Goal: Transaction & Acquisition: Purchase product/service

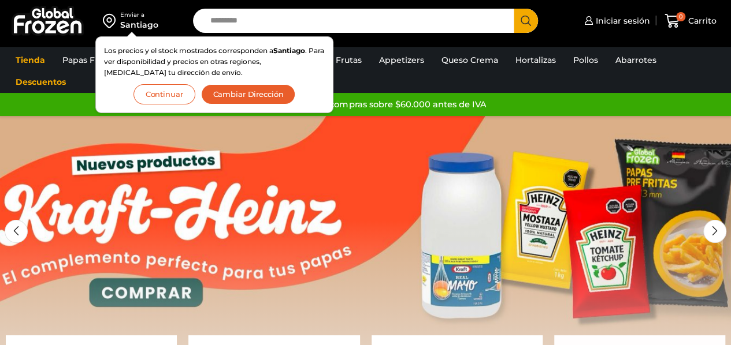
click at [180, 91] on button "Continuar" at bounding box center [164, 94] width 62 height 20
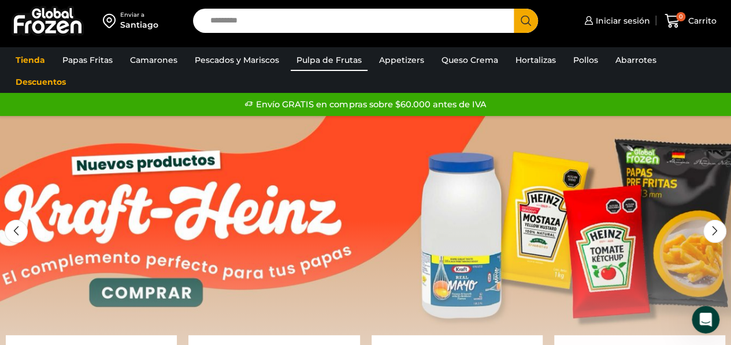
click at [321, 66] on link "Pulpa de Frutas" at bounding box center [329, 60] width 77 height 22
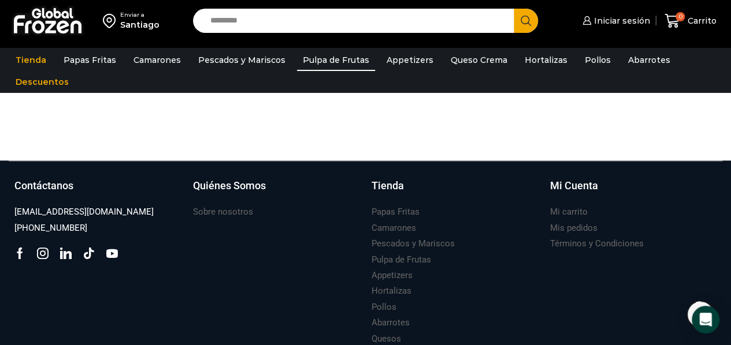
scroll to position [619, 0]
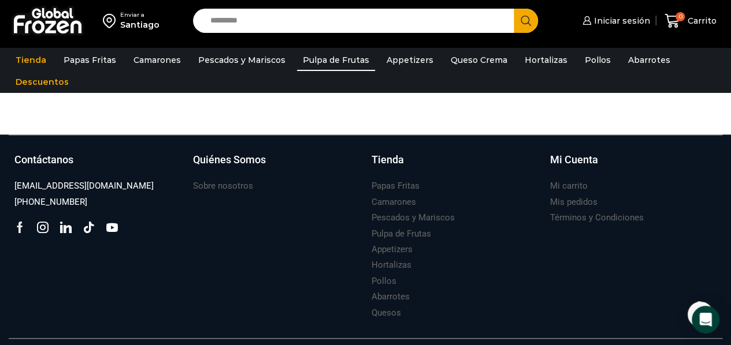
click at [20, 225] on icon at bounding box center [19, 228] width 11 height 12
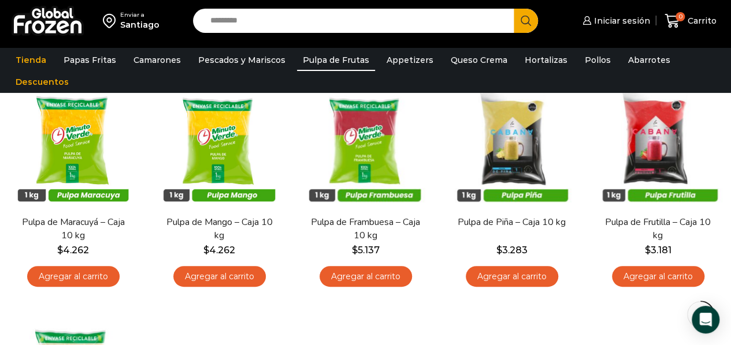
scroll to position [114, 0]
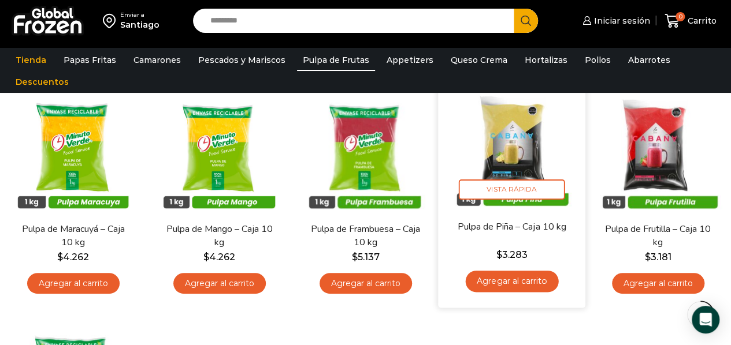
click at [510, 278] on link "Agregar al carrito" at bounding box center [511, 281] width 93 height 21
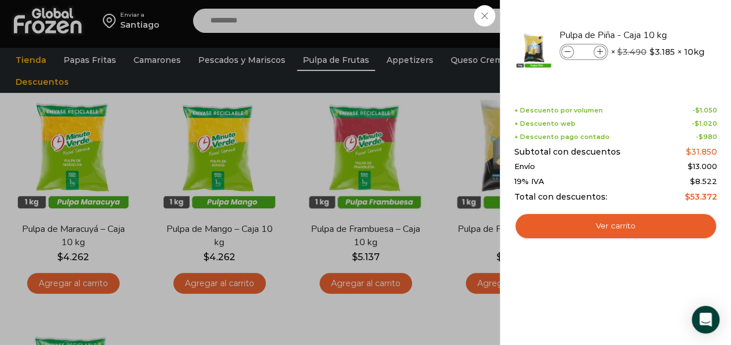
click at [661, 35] on div "1 Carrito 1 1 Shopping Cart *" at bounding box center [690, 21] width 58 height 27
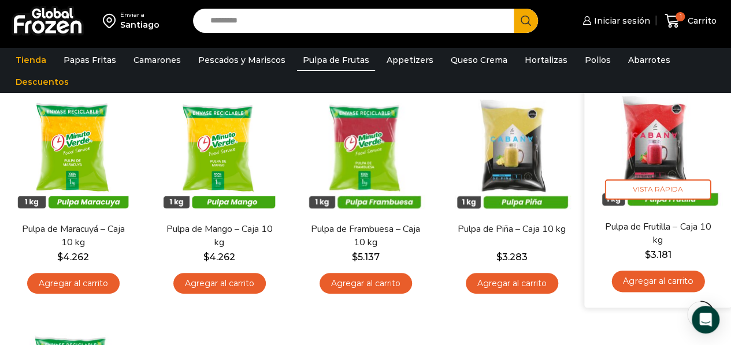
click at [645, 279] on link "Agregar al carrito" at bounding box center [657, 281] width 93 height 21
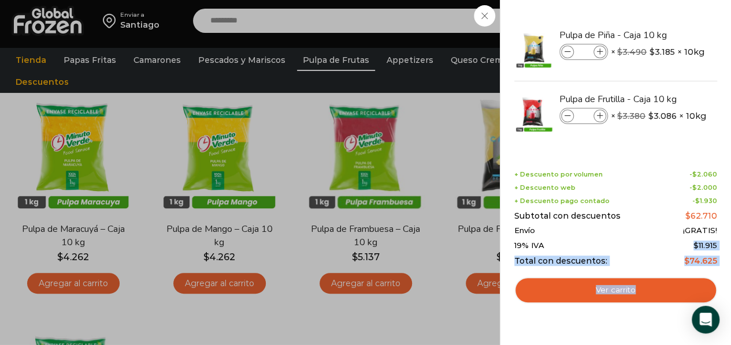
drag, startPoint x: 718, startPoint y: 243, endPoint x: 693, endPoint y: 246, distance: 25.0
click at [693, 246] on div "2 Shopping Cart Pulpa de Piña - Caja 10 kg Pulpa de Piña - Caja 10 kg cantidad …" at bounding box center [615, 172] width 231 height 345
click at [643, 166] on div "Shopping cart (2) + Descuento por volumen - $ 2.060 + Descuento web - $ 2.000 +…" at bounding box center [615, 229] width 203 height 150
click at [661, 35] on div "2 Carrito 2 2 Shopping Cart *" at bounding box center [690, 21] width 58 height 27
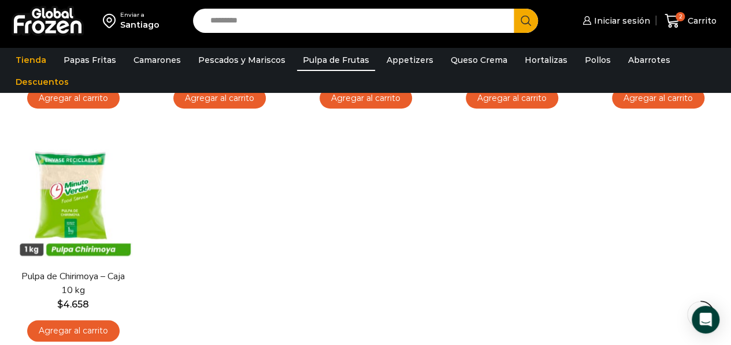
scroll to position [285, 0]
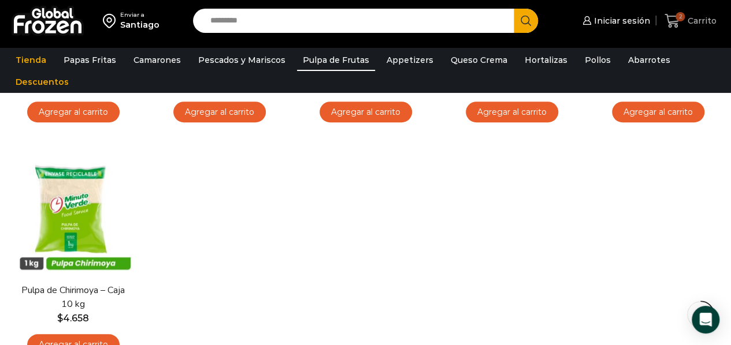
click at [702, 21] on span "Carrito" at bounding box center [701, 21] width 32 height 12
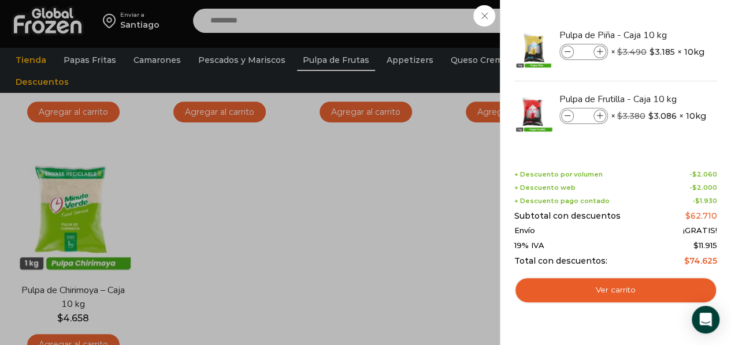
click at [661, 35] on div "2 Carrito 2 2 Shopping Cart *" at bounding box center [690, 21] width 58 height 27
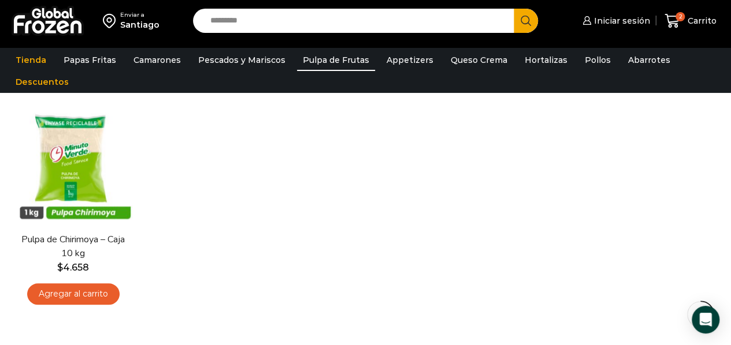
scroll to position [353, 0]
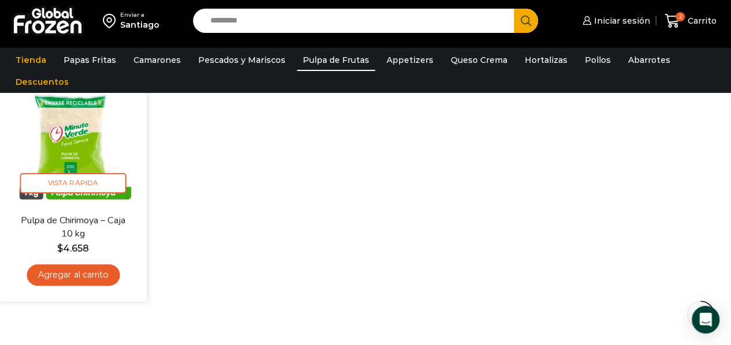
click at [68, 283] on link "Agregar al carrito" at bounding box center [73, 275] width 93 height 21
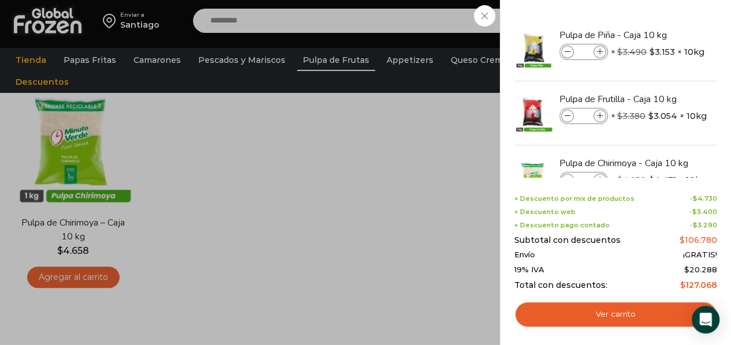
click at [661, 35] on div "3 Carrito 3 3 Shopping Cart *" at bounding box center [690, 21] width 58 height 27
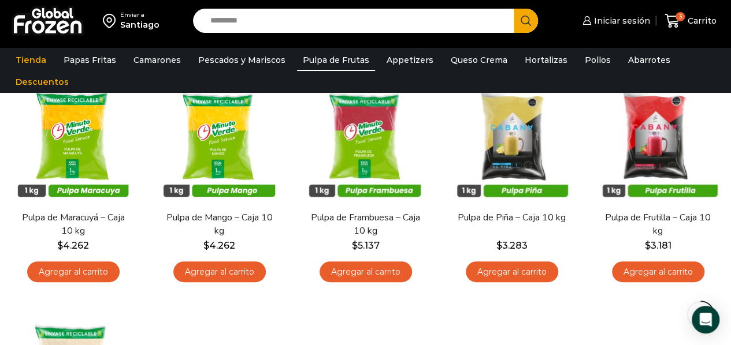
scroll to position [131, 0]
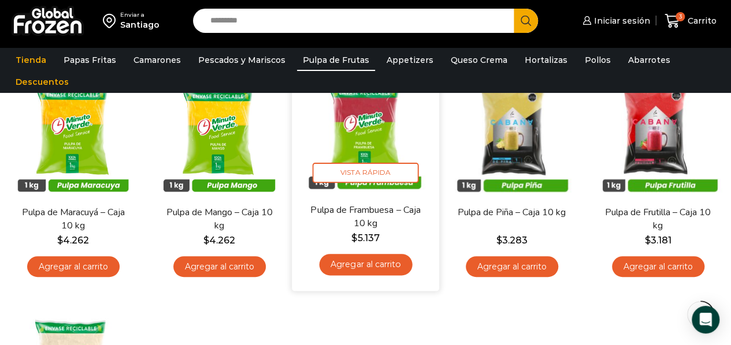
click at [363, 265] on link "Agregar al carrito" at bounding box center [365, 264] width 93 height 21
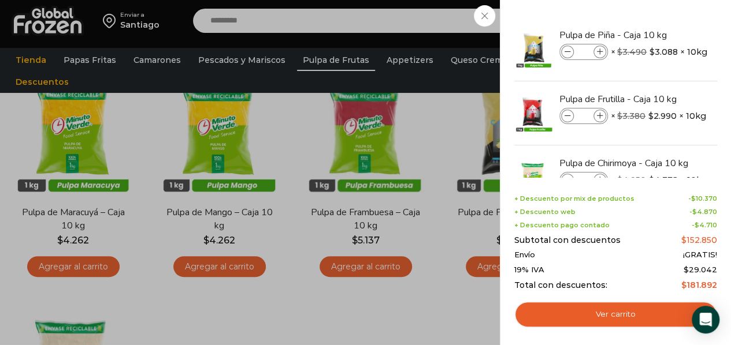
click at [661, 35] on div "4 Carrito 4 4 Shopping Cart" at bounding box center [690, 21] width 58 height 27
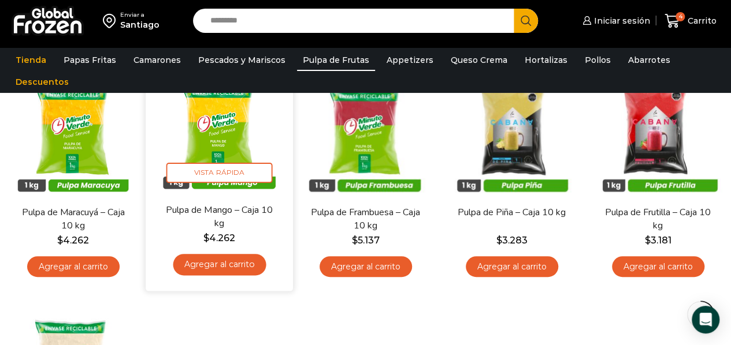
click at [228, 255] on link "Agregar al carrito" at bounding box center [219, 264] width 93 height 21
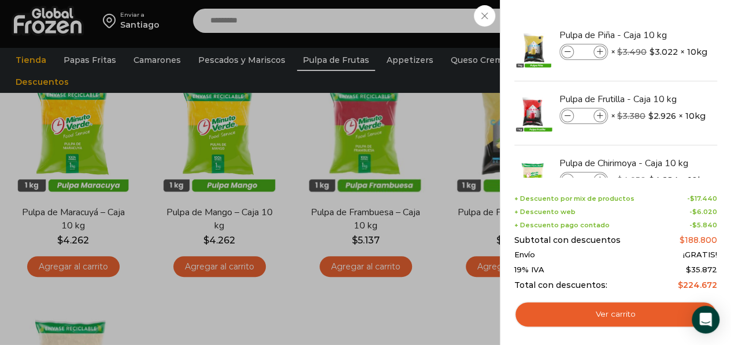
drag, startPoint x: 715, startPoint y: 84, endPoint x: 722, endPoint y: 158, distance: 74.3
click at [722, 158] on div "5 Shopping Cart Pulpa de Piña - Caja 10 kg Pulpa de Piña - Caja 10 kg cantidad …" at bounding box center [615, 172] width 231 height 345
click at [721, 92] on div "5 Shopping Cart Pulpa de Piña - Caja 10 kg Pulpa de Piña - Caja 10 kg cantidad …" at bounding box center [615, 172] width 231 height 345
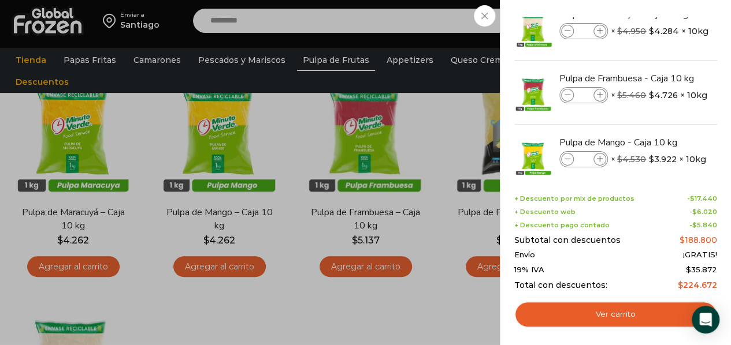
scroll to position [167, 0]
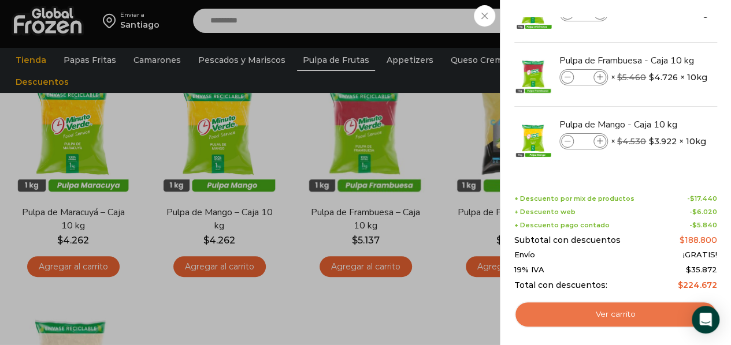
click at [614, 311] on link "Ver carrito" at bounding box center [615, 315] width 203 height 27
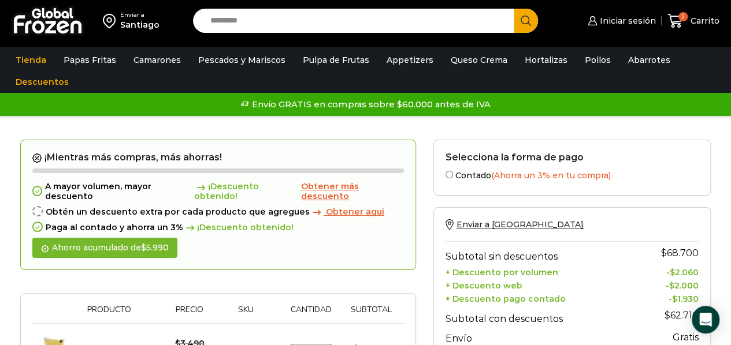
click at [329, 211] on span "Obtener aqui" at bounding box center [355, 212] width 58 height 10
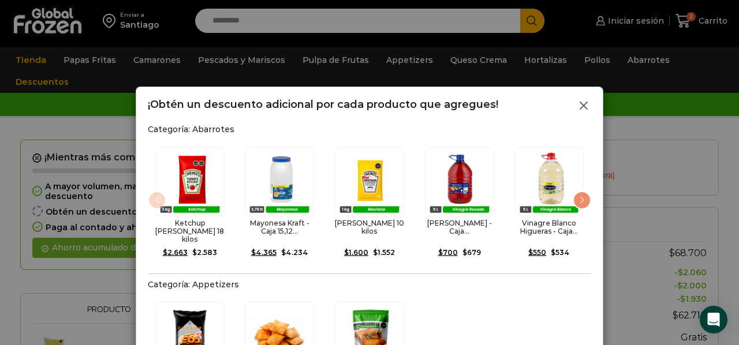
click at [584, 109] on icon at bounding box center [584, 106] width 14 height 14
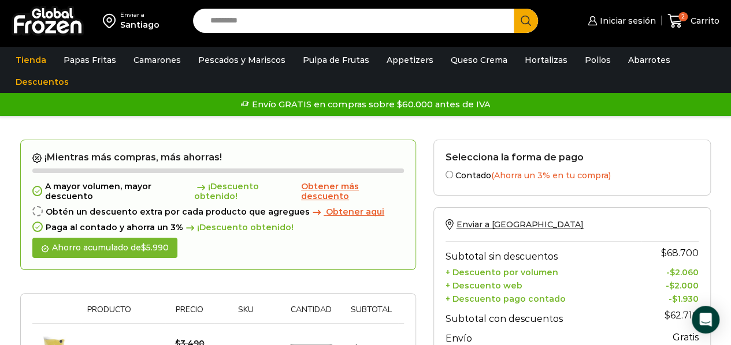
click at [326, 189] on span "Obtener más descuento" at bounding box center [330, 191] width 58 height 20
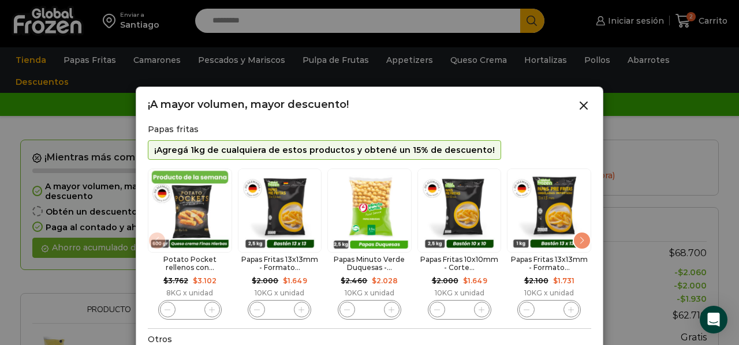
click at [583, 239] on div "Next slide" at bounding box center [582, 241] width 18 height 18
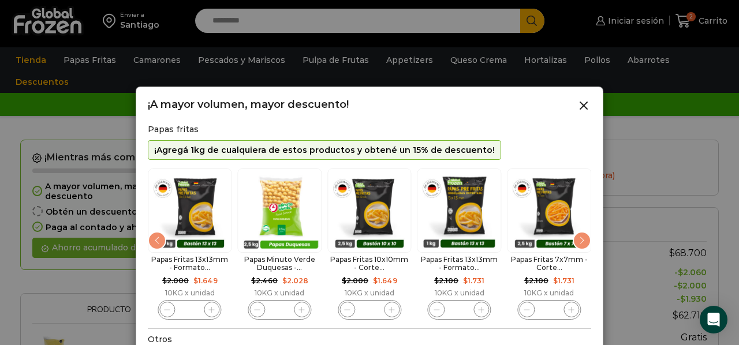
click at [571, 307] on icon "6 / 10" at bounding box center [571, 310] width 6 height 6
type input "*"
drag, startPoint x: 739, startPoint y: 95, endPoint x: 739, endPoint y: 186, distance: 90.7
click at [730, 186] on div at bounding box center [369, 172] width 739 height 345
click at [553, 262] on h2 "Papas Fritas 7x7mm - Corte..." at bounding box center [550, 264] width 84 height 17
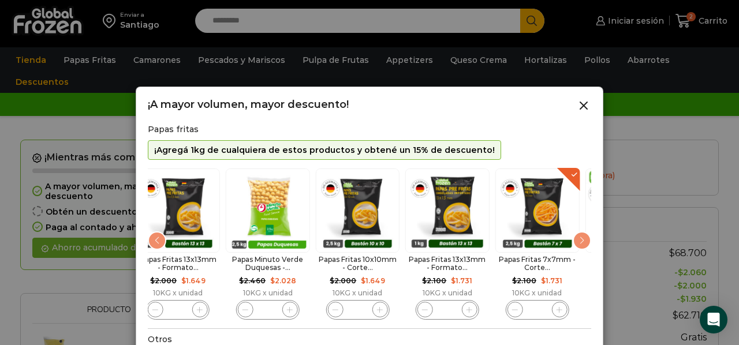
click at [542, 248] on img "6 / 10" at bounding box center [538, 211] width 84 height 84
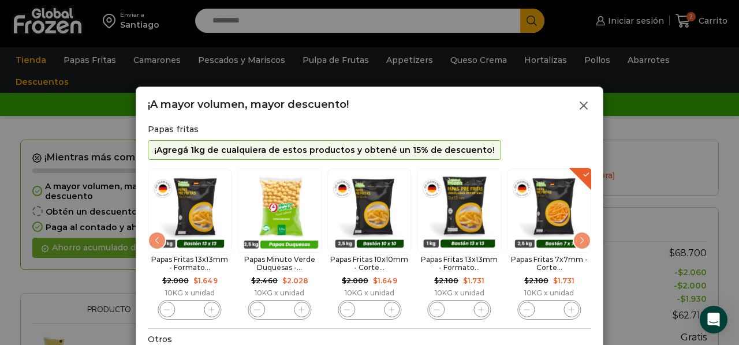
click at [589, 103] on icon at bounding box center [584, 106] width 14 height 14
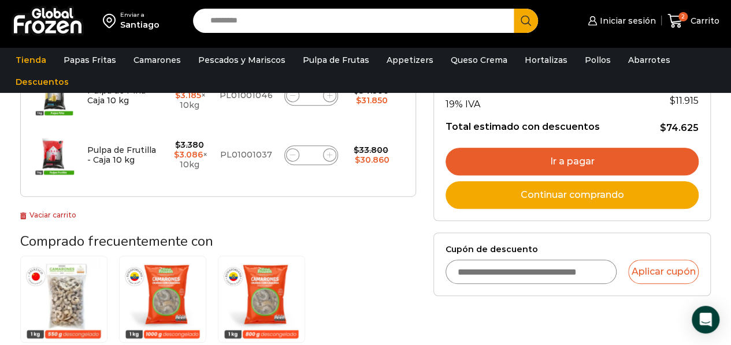
scroll to position [253, 0]
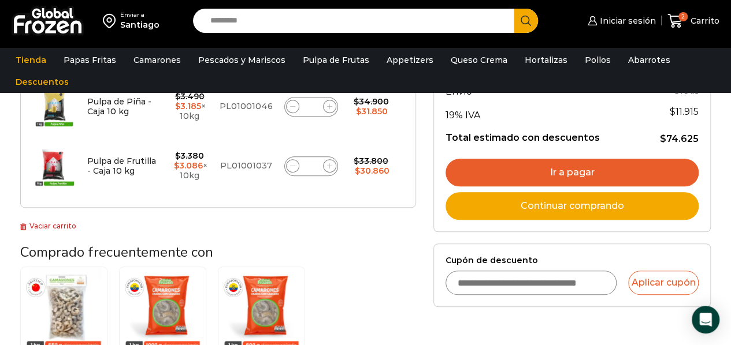
click at [607, 209] on link "Continuar comprando" at bounding box center [571, 206] width 253 height 28
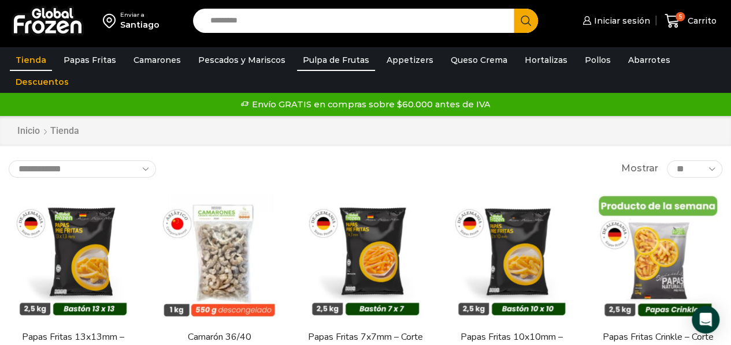
click at [344, 61] on link "Pulpa de Frutas" at bounding box center [336, 60] width 78 height 22
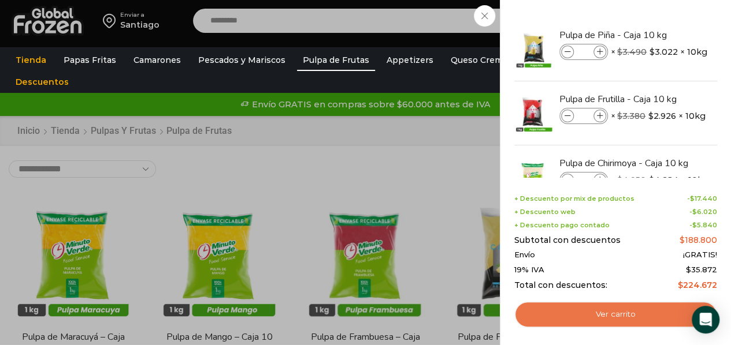
click at [638, 319] on link "Ver carrito" at bounding box center [615, 315] width 203 height 27
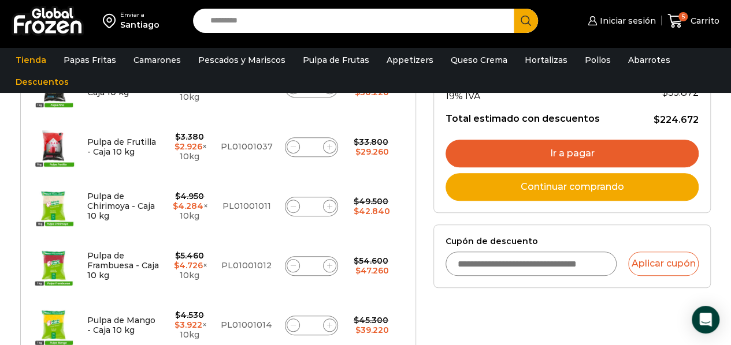
scroll to position [263, 0]
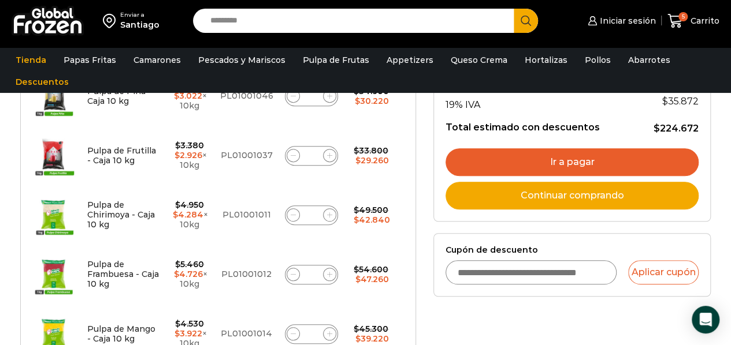
click at [544, 267] on input "Cupón de descuento" at bounding box center [531, 273] width 172 height 24
type input "******"
click at [628, 261] on button "Aplicar cupón" at bounding box center [663, 273] width 70 height 24
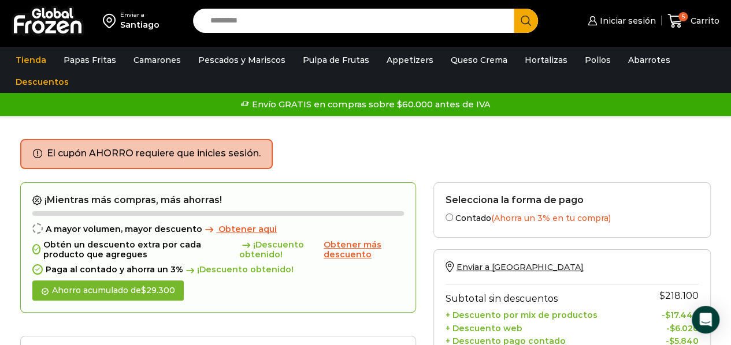
click at [233, 225] on span "Obtener aqui" at bounding box center [247, 229] width 58 height 10
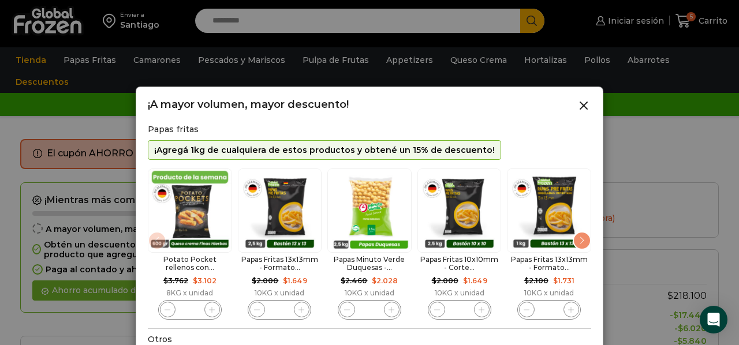
click at [582, 241] on div "Next slide" at bounding box center [582, 241] width 18 height 18
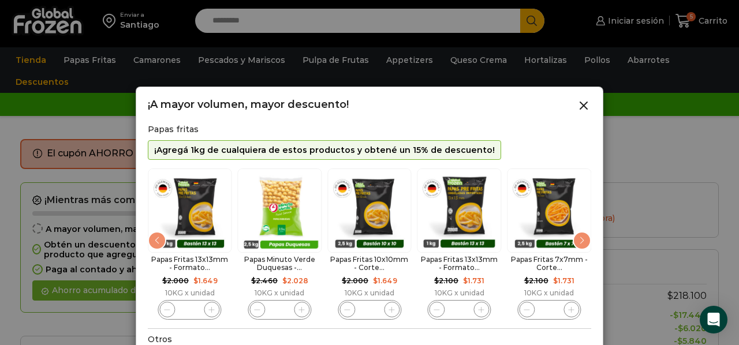
click at [553, 227] on img "6 / 10" at bounding box center [549, 211] width 84 height 84
click at [551, 196] on img "6 / 10" at bounding box center [549, 211] width 84 height 84
click at [570, 311] on icon "6 / 10" at bounding box center [571, 310] width 6 height 6
type input "*"
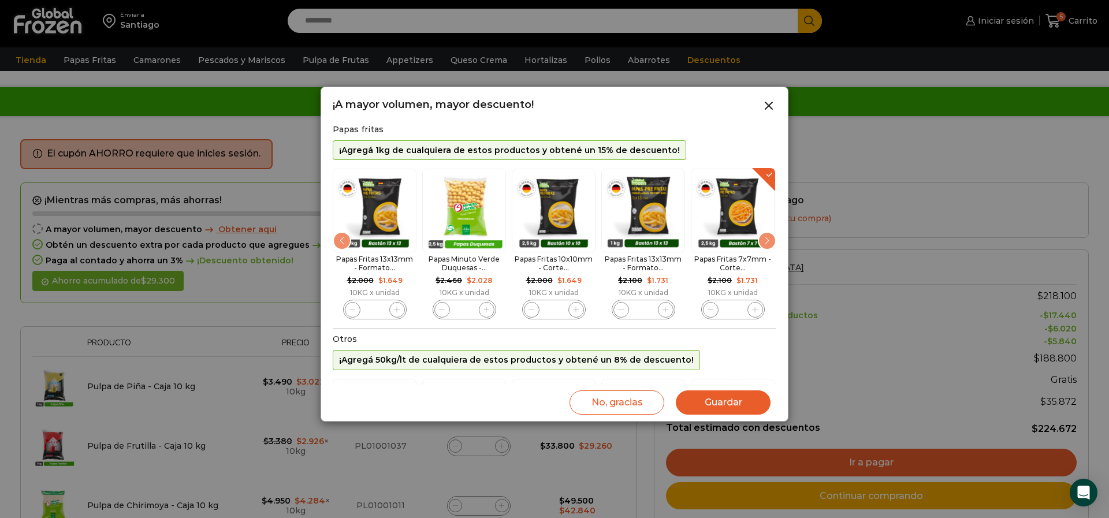
drag, startPoint x: 739, startPoint y: 12, endPoint x: 715, endPoint y: 402, distance: 391.2
click at [715, 345] on button "Guardar" at bounding box center [723, 403] width 95 height 24
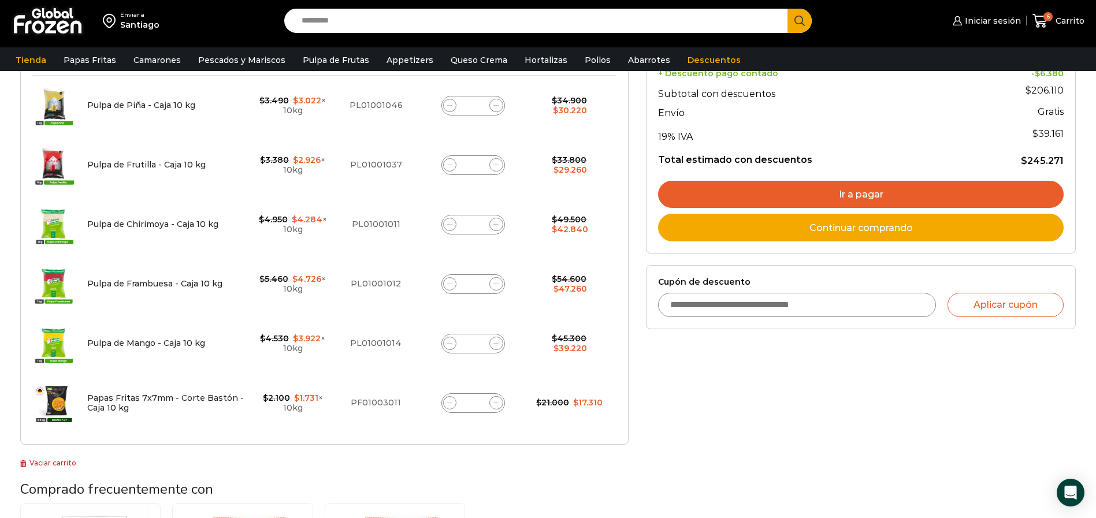
scroll to position [270, 0]
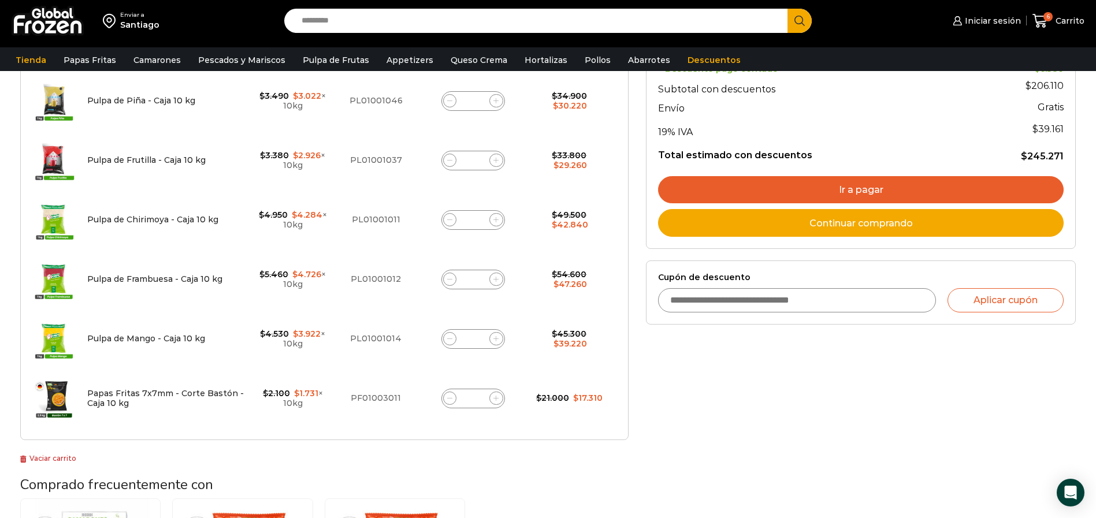
click at [450, 401] on span at bounding box center [450, 399] width 14 height 14
type input "*"
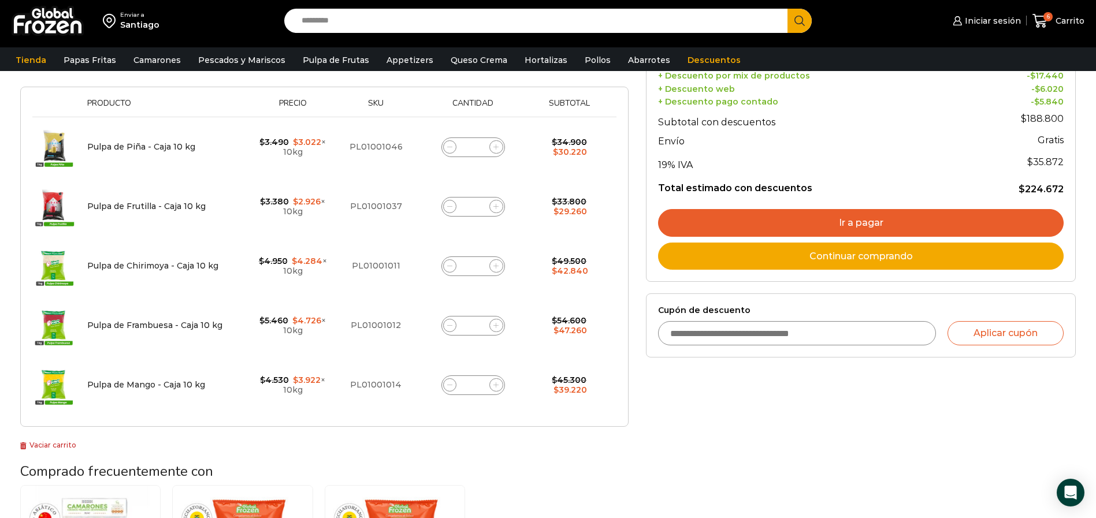
scroll to position [221, 0]
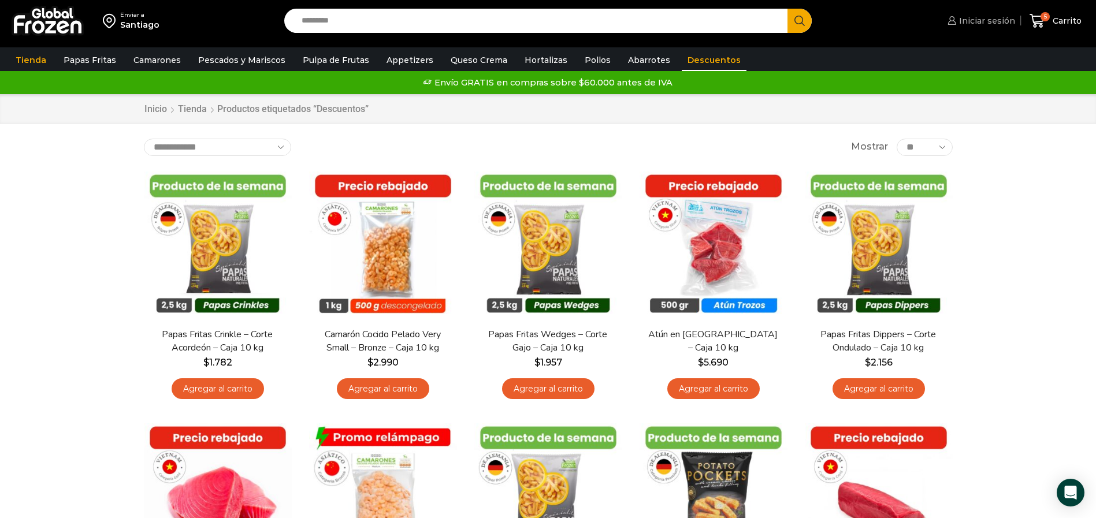
click at [978, 16] on span "Iniciar sesión" at bounding box center [985, 21] width 59 height 12
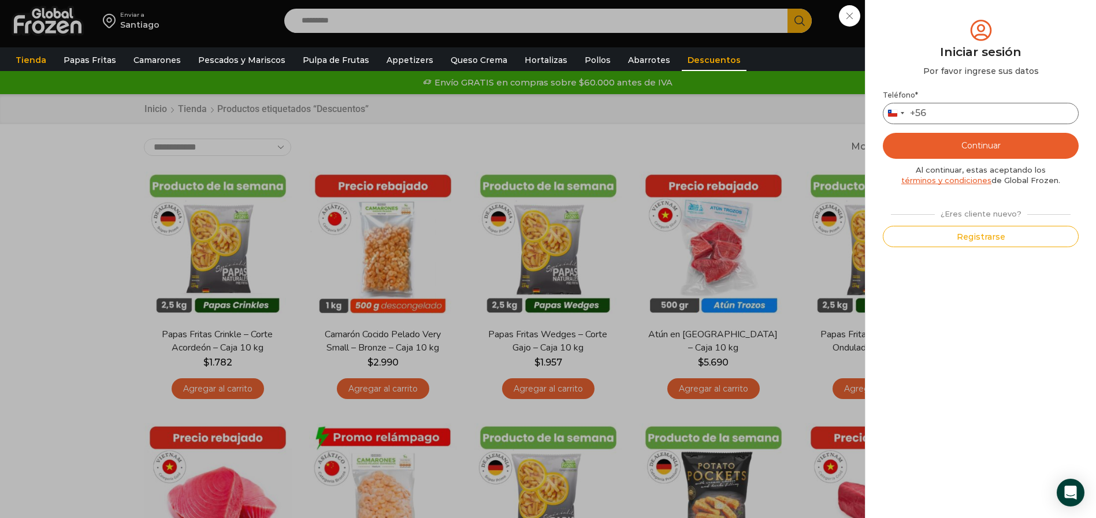
click at [965, 116] on input "Teléfono *" at bounding box center [981, 113] width 196 height 21
type input "*********"
click at [991, 149] on button "Continuar" at bounding box center [981, 146] width 196 height 26
